Goal: Answer question/provide support: Share knowledge or assist other users

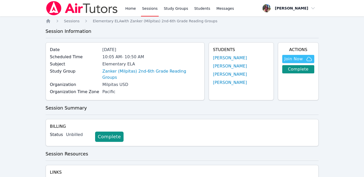
click at [76, 9] on img at bounding box center [82, 8] width 73 height 14
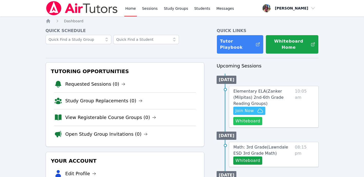
click at [248, 120] on button "Whiteboard" at bounding box center [247, 121] width 29 height 8
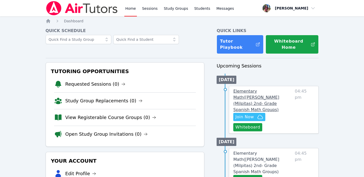
click at [261, 93] on span "Elementary Math ( [PERSON_NAME] (Milpitas) 2nd- Grade Spanish Math Groups )" at bounding box center [256, 100] width 46 height 23
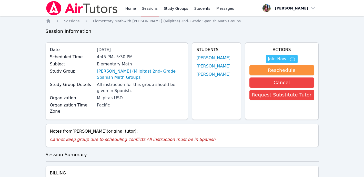
click at [63, 13] on img at bounding box center [82, 8] width 73 height 14
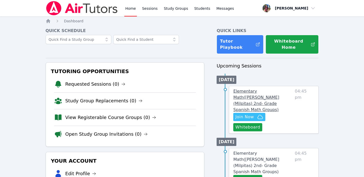
click at [254, 94] on span "Elementary Math ( [PERSON_NAME] (Milpitas) 2nd- Grade Spanish Math Groups )" at bounding box center [256, 100] width 46 height 23
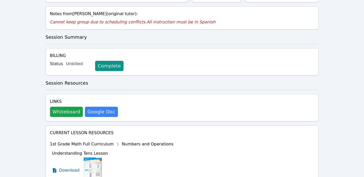
scroll to position [136, 0]
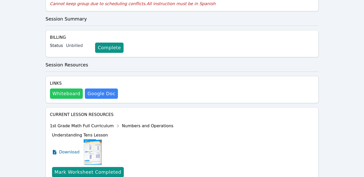
click at [67, 94] on button "Whiteboard" at bounding box center [66, 93] width 33 height 10
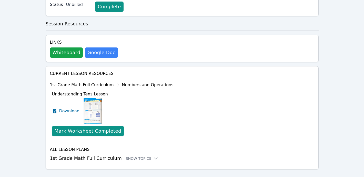
scroll to position [185, 0]
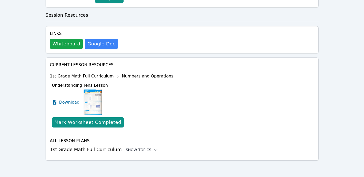
click at [140, 150] on div "Show Topics" at bounding box center [142, 149] width 33 height 5
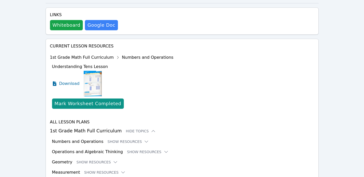
scroll to position [204, 0]
click at [132, 140] on button "Show Resources" at bounding box center [128, 141] width 42 height 5
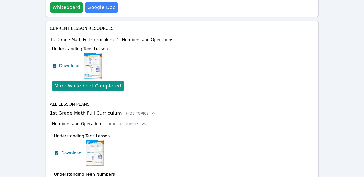
scroll to position [224, 0]
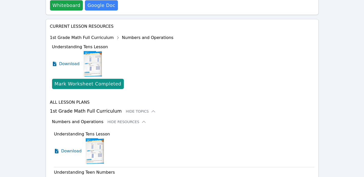
click at [98, 144] on img at bounding box center [95, 151] width 18 height 26
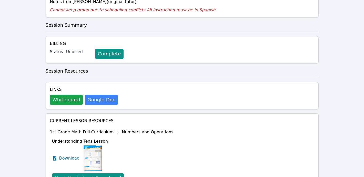
scroll to position [0, 0]
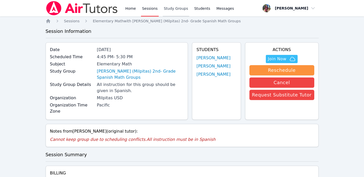
click at [171, 12] on link "Study Groups" at bounding box center [176, 8] width 26 height 16
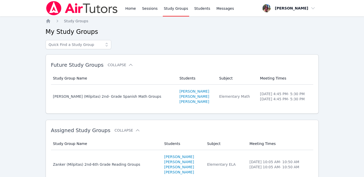
click at [67, 11] on img at bounding box center [82, 8] width 73 height 14
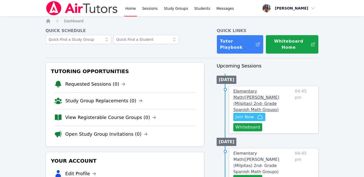
click at [250, 94] on span "Elementary Math ( [PERSON_NAME] (Milpitas) 2nd- Grade Spanish Math Groups )" at bounding box center [256, 100] width 46 height 23
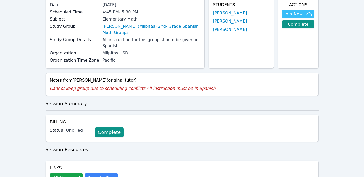
scroll to position [43, 0]
